Goal: Obtain resource: Download file/media

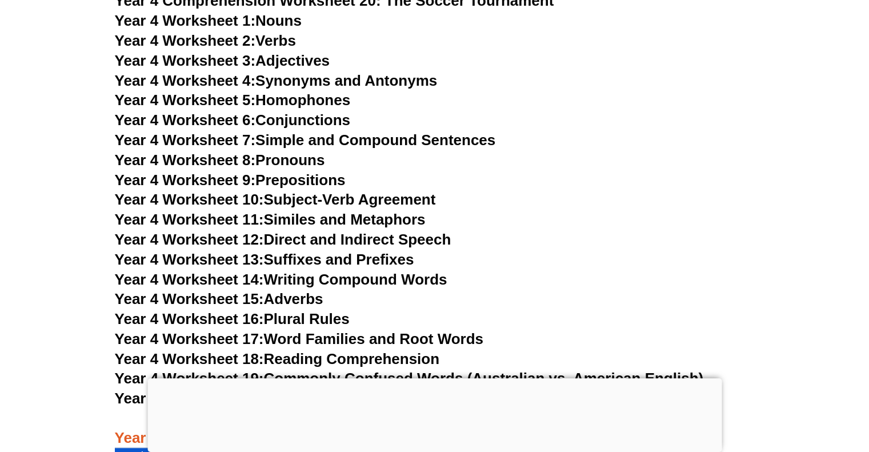
scroll to position [4979, 0]
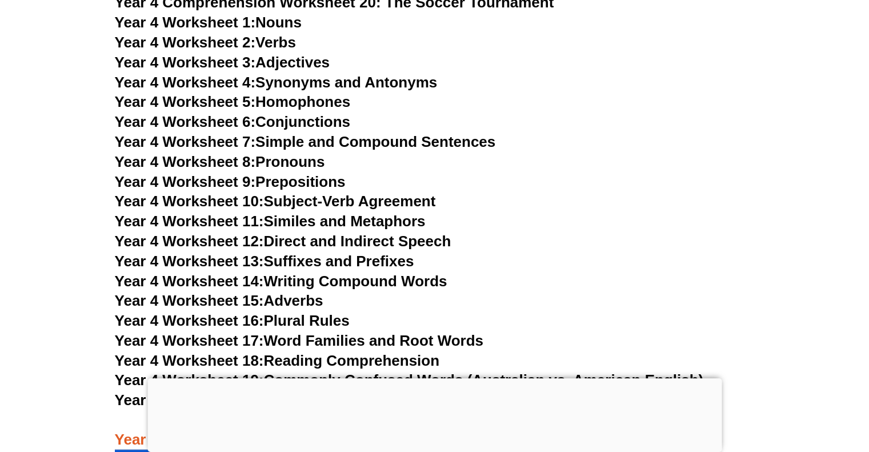
scroll to position [4938, 0]
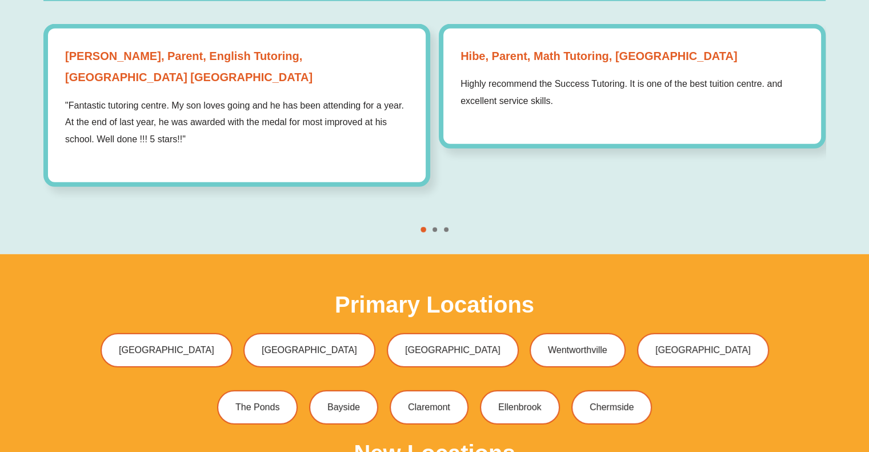
scroll to position [4926, 0]
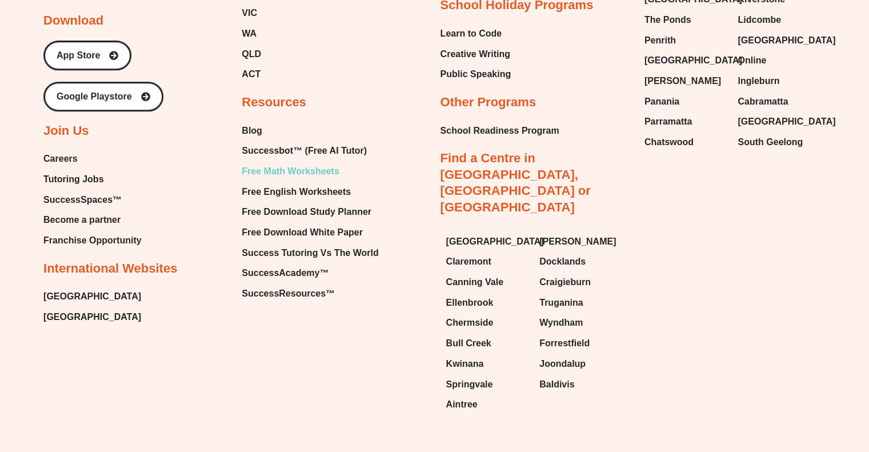
click at [277, 163] on span "Free Math Worksheets" at bounding box center [290, 171] width 97 height 17
click at [684, 290] on div "About Our Story About Us Executive Team Site Map Privacy Policy Membership Poli…" at bounding box center [434, 72] width 782 height 692
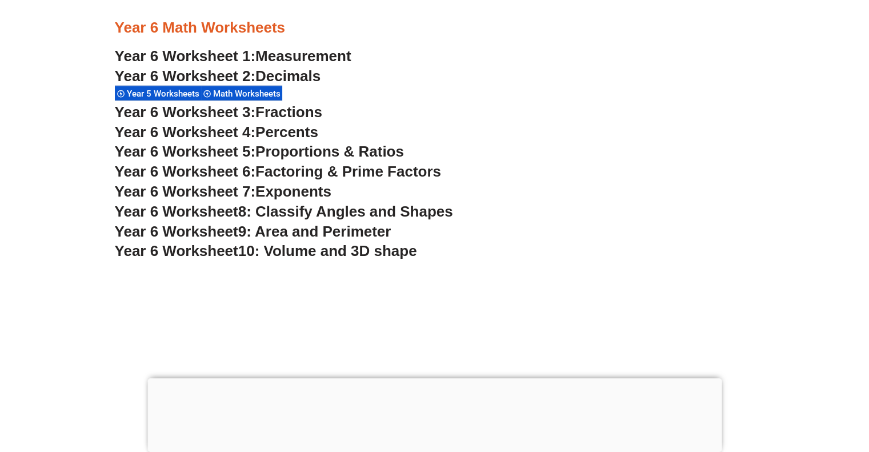
scroll to position [2630, 0]
click at [295, 233] on span "9: Area and Perimeter" at bounding box center [314, 231] width 153 height 17
